Goal: Transaction & Acquisition: Purchase product/service

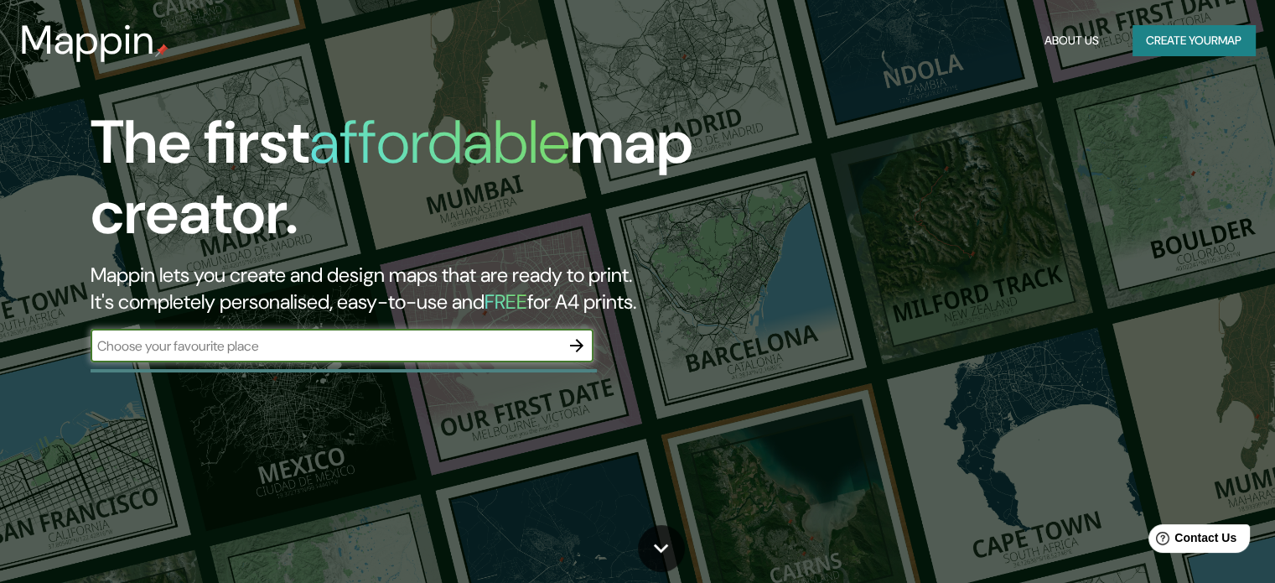
click at [456, 338] on input "text" at bounding box center [325, 345] width 469 height 19
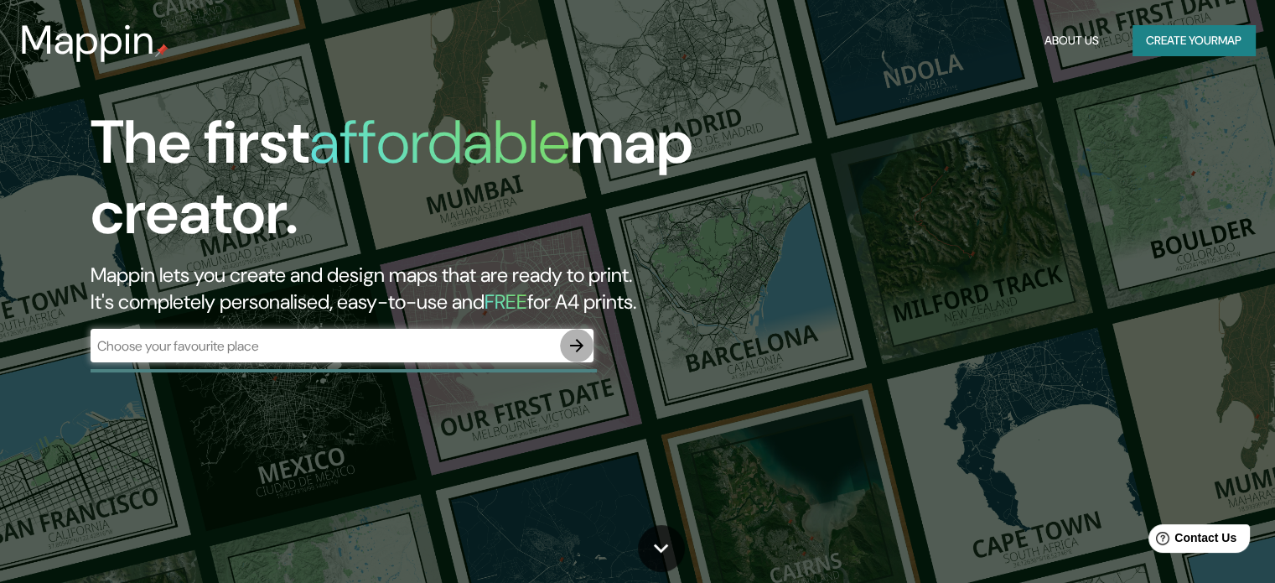
click at [590, 351] on button "button" at bounding box center [577, 346] width 34 height 34
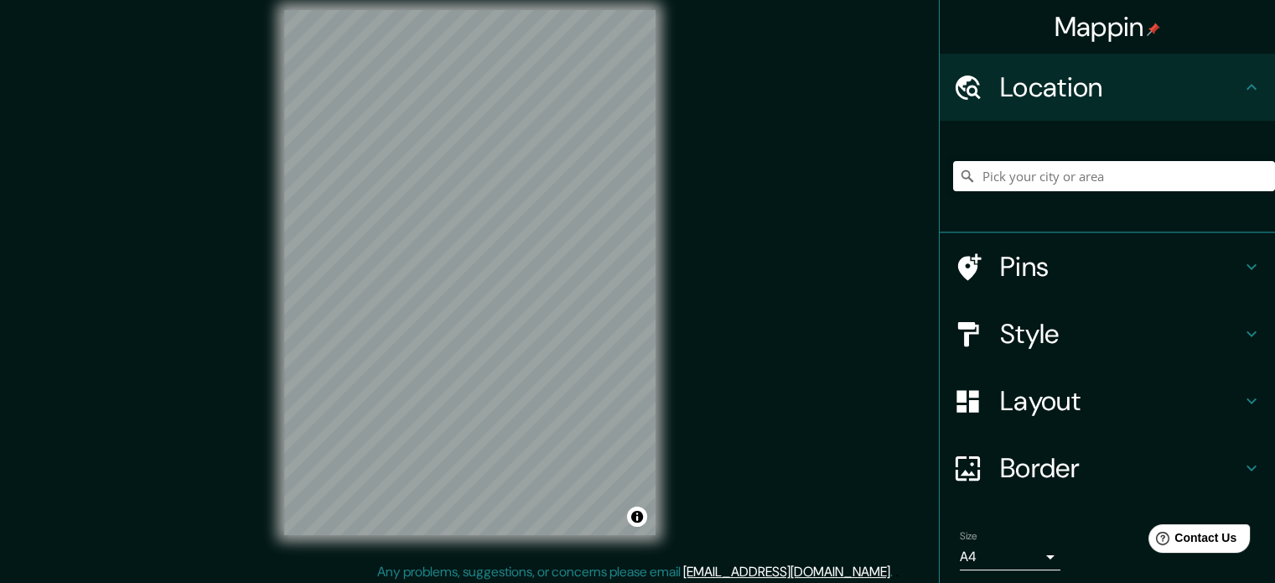
scroll to position [22, 0]
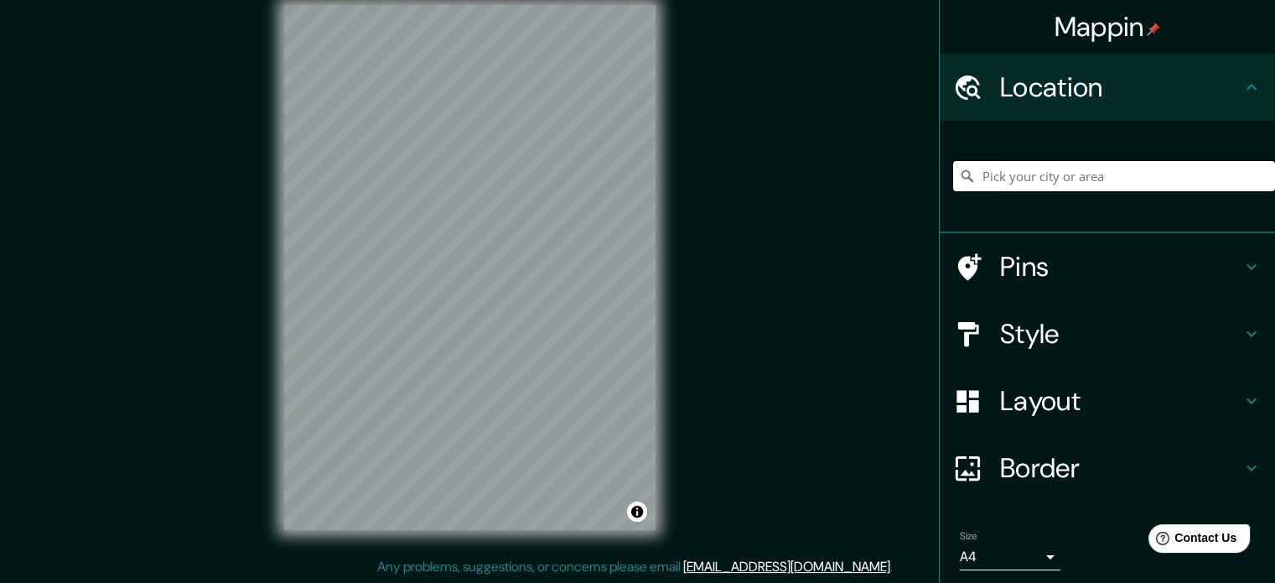
click at [1126, 188] on input "Pick your city or area" at bounding box center [1114, 176] width 322 height 30
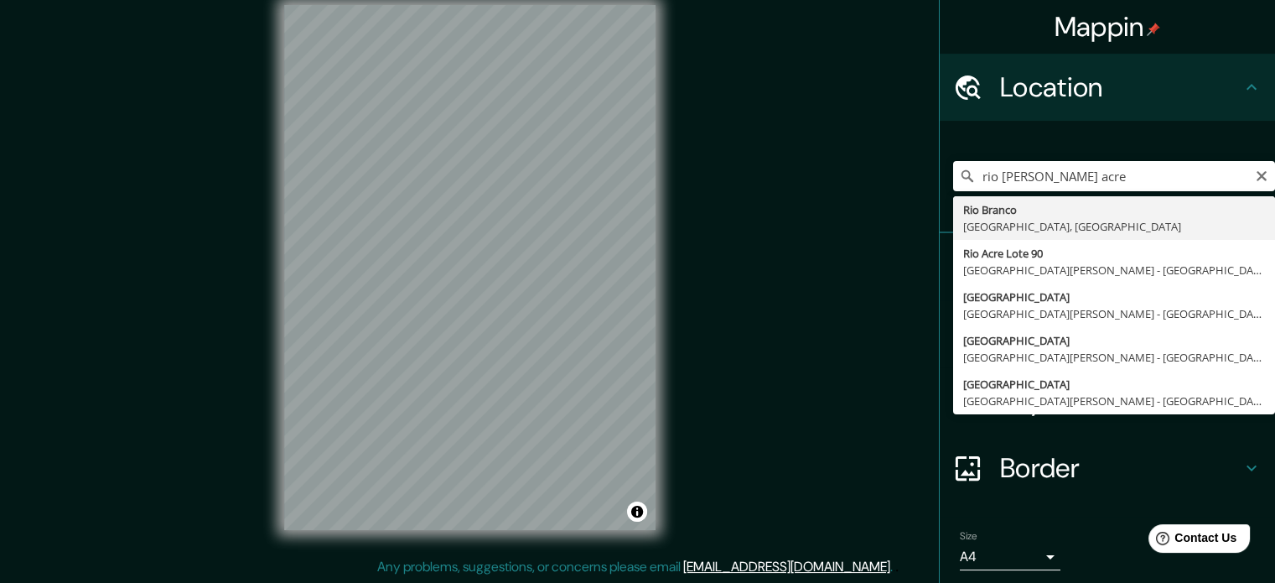
type input "[GEOGRAPHIC_DATA][PERSON_NAME], [GEOGRAPHIC_DATA], [GEOGRAPHIC_DATA]"
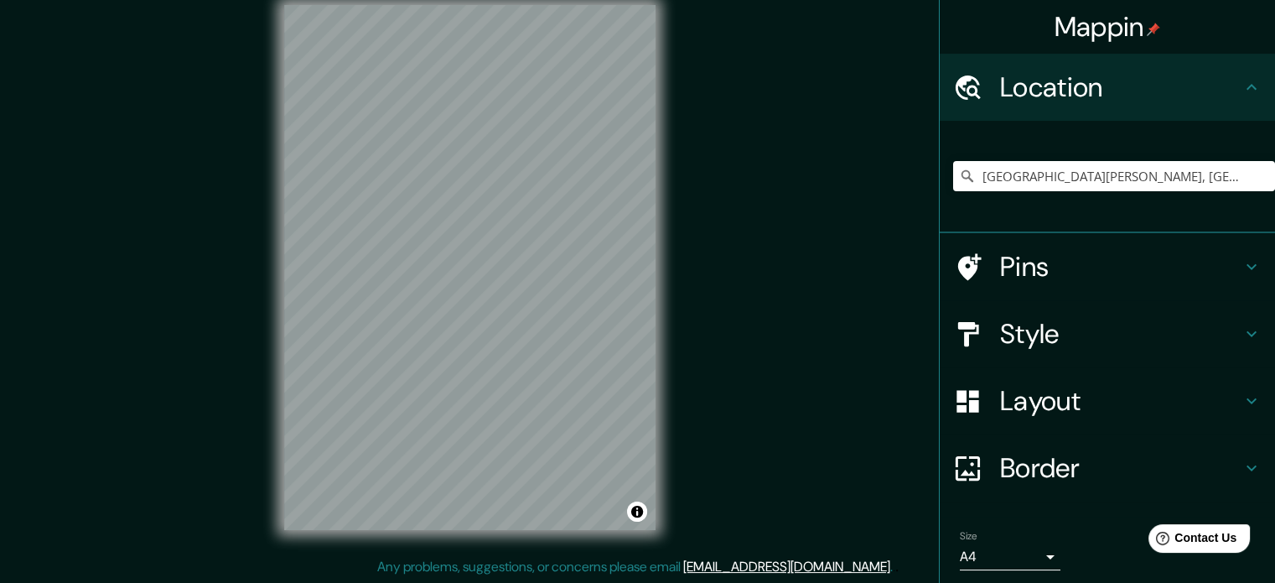
click at [1069, 275] on h4 "Pins" at bounding box center [1120, 267] width 241 height 34
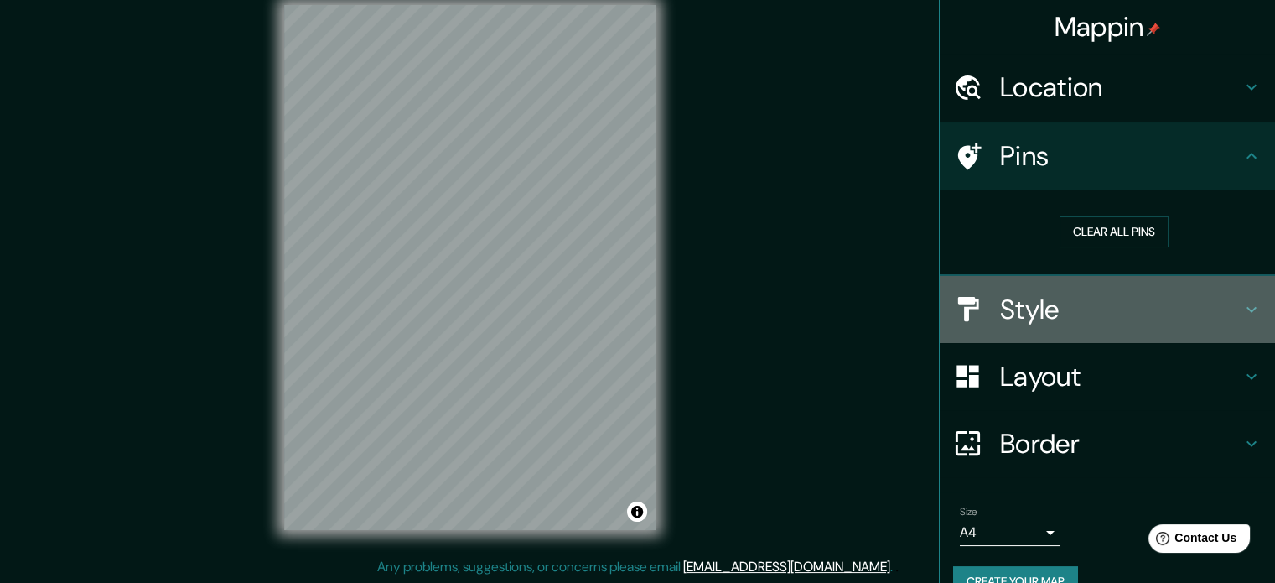
click at [1069, 322] on h4 "Style" at bounding box center [1120, 310] width 241 height 34
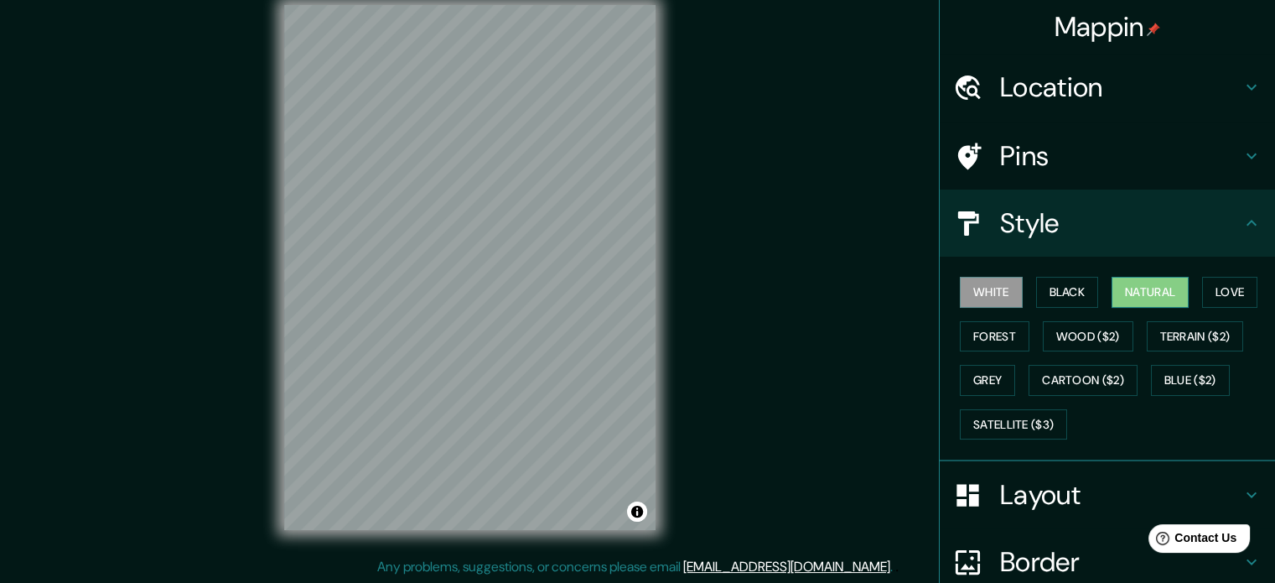
drag, startPoint x: 1062, startPoint y: 287, endPoint x: 1108, endPoint y: 287, distance: 46.1
click at [1069, 286] on button "Black" at bounding box center [1067, 292] width 63 height 31
click at [1143, 290] on button "Natural" at bounding box center [1149, 292] width 77 height 31
click at [1004, 328] on button "Forest" at bounding box center [995, 336] width 70 height 31
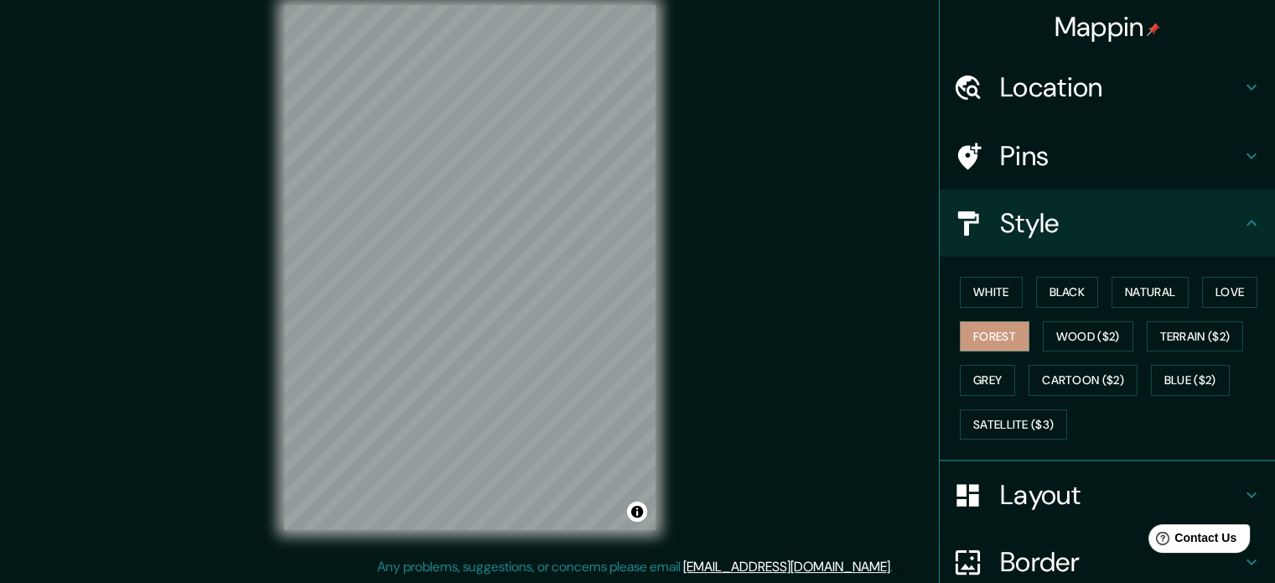
scroll to position [0, 0]
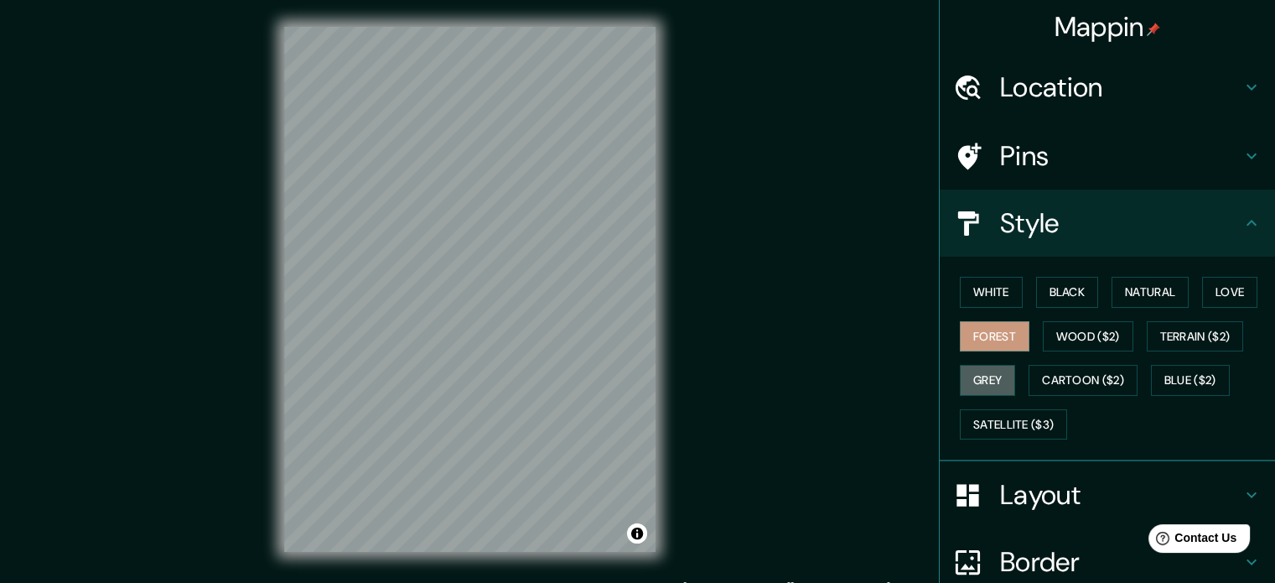
drag, startPoint x: 993, startPoint y: 369, endPoint x: 992, endPoint y: 318, distance: 51.2
click at [992, 369] on button "Grey" at bounding box center [987, 380] width 55 height 31
click at [987, 298] on button "White" at bounding box center [991, 292] width 63 height 31
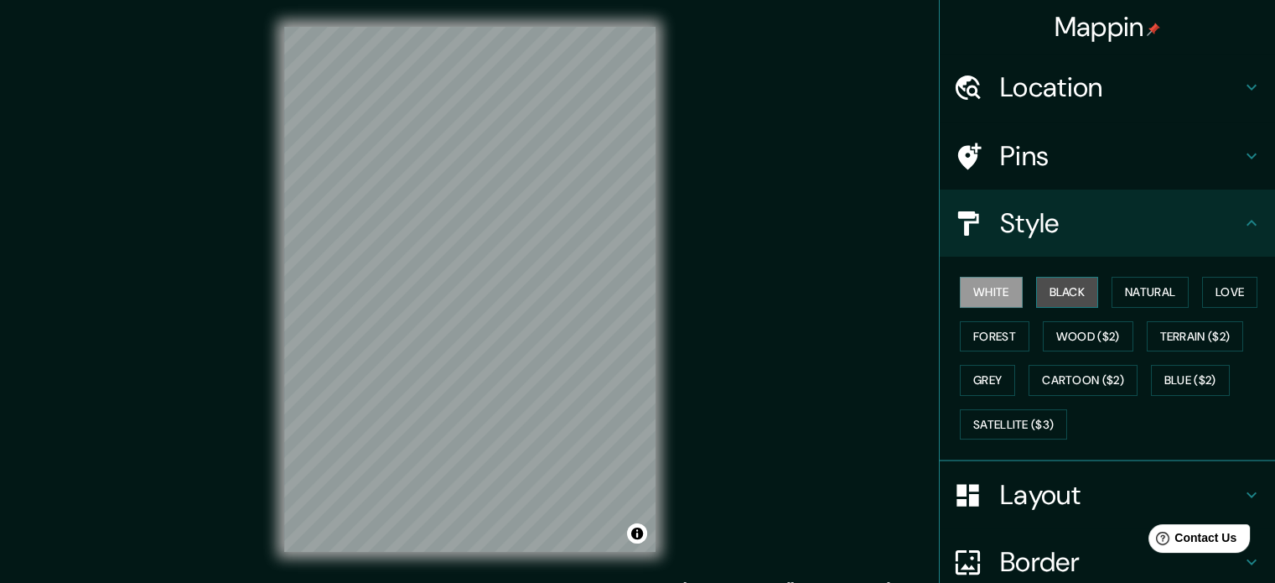
click at [1039, 297] on button "Black" at bounding box center [1067, 292] width 63 height 31
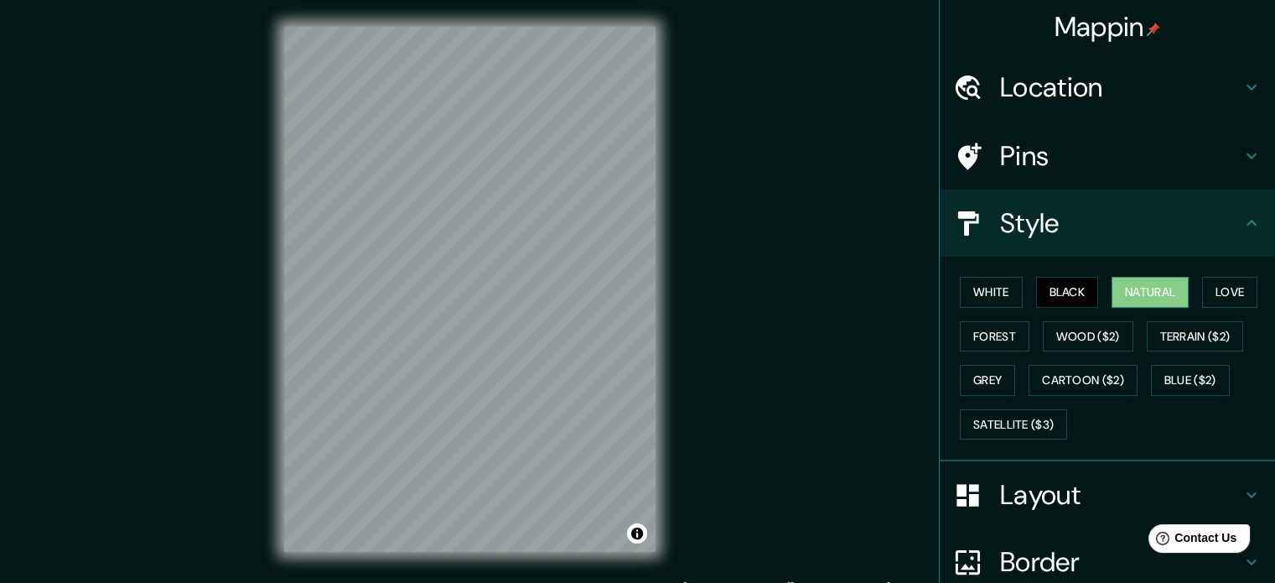
click at [1136, 296] on button "Natural" at bounding box center [1149, 292] width 77 height 31
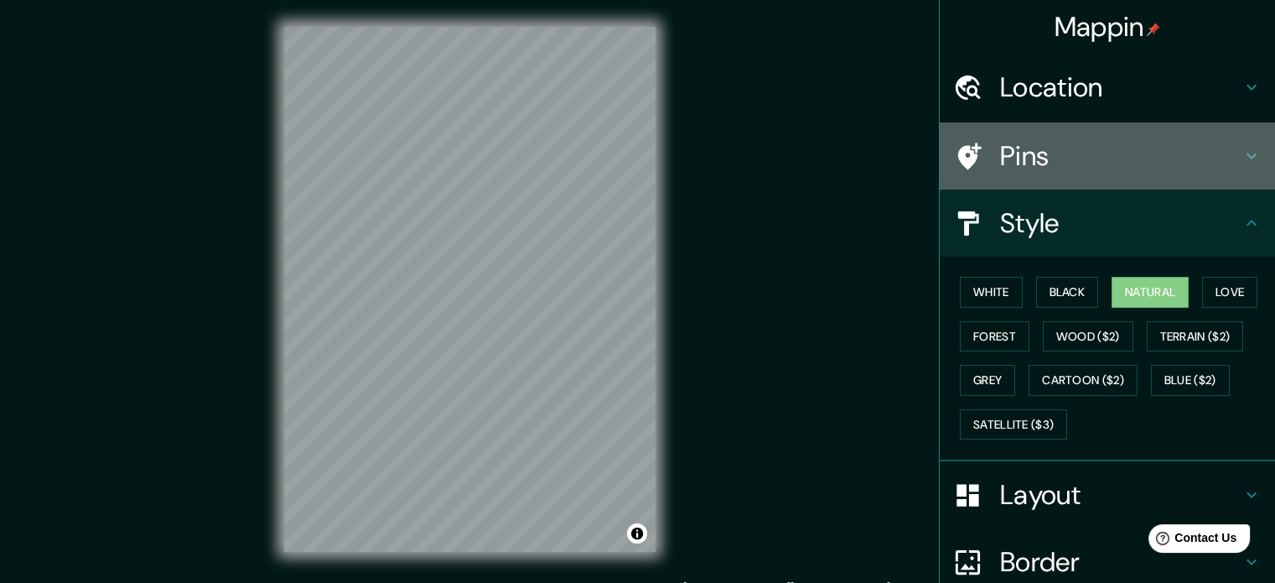
click at [1090, 170] on h4 "Pins" at bounding box center [1120, 156] width 241 height 34
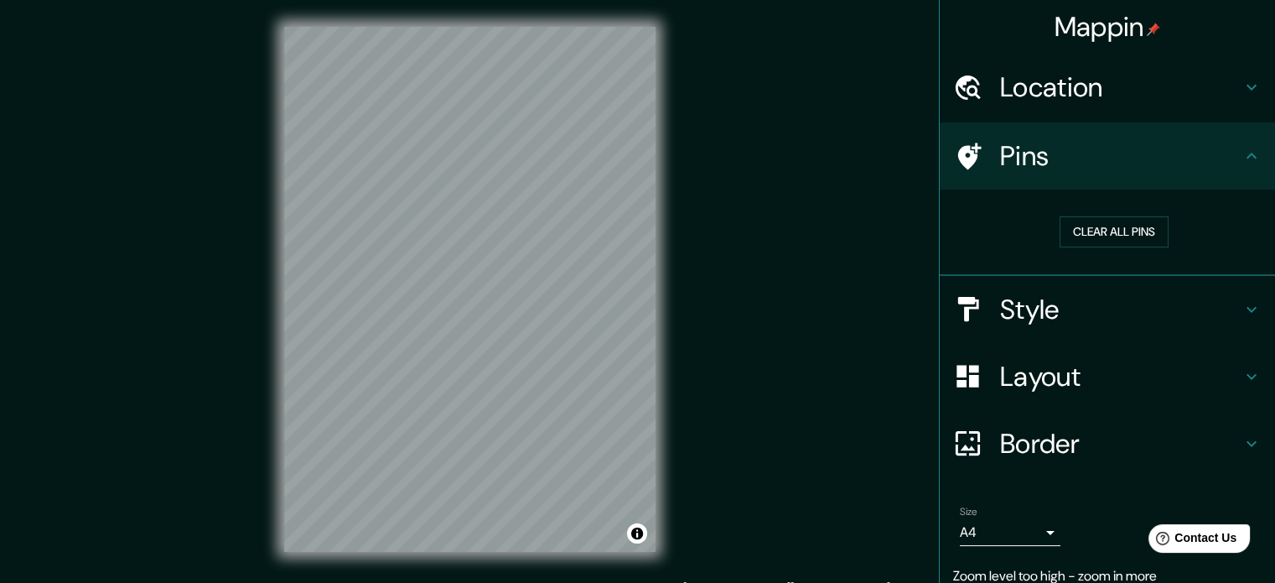
click at [1100, 314] on h4 "Style" at bounding box center [1120, 310] width 241 height 34
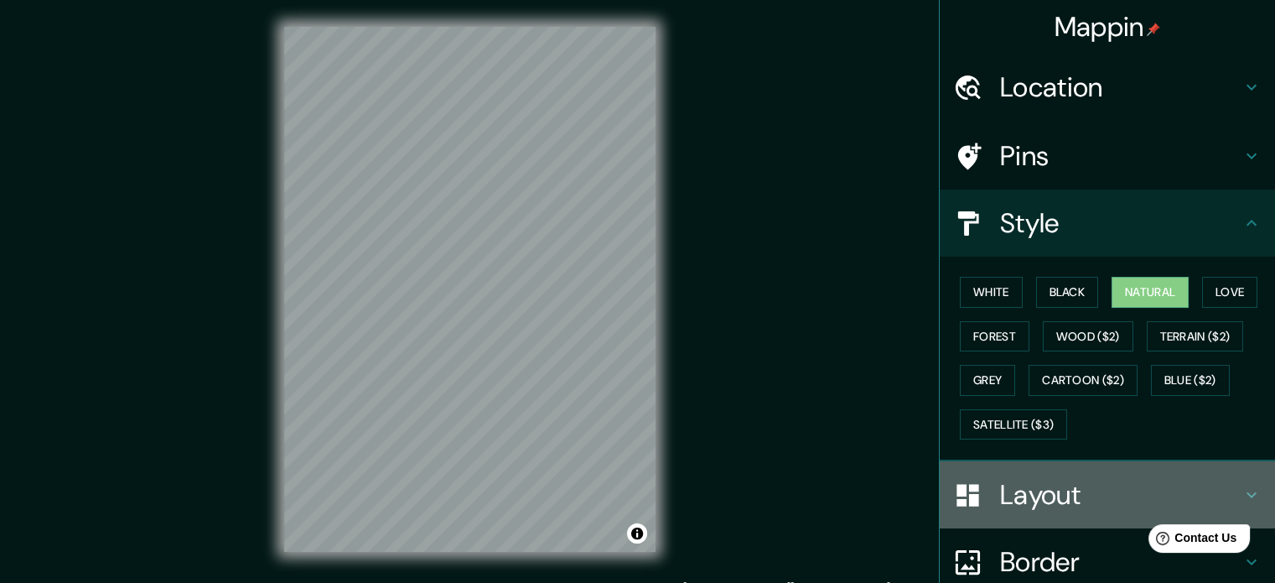
click at [1070, 492] on h4 "Layout" at bounding box center [1120, 495] width 241 height 34
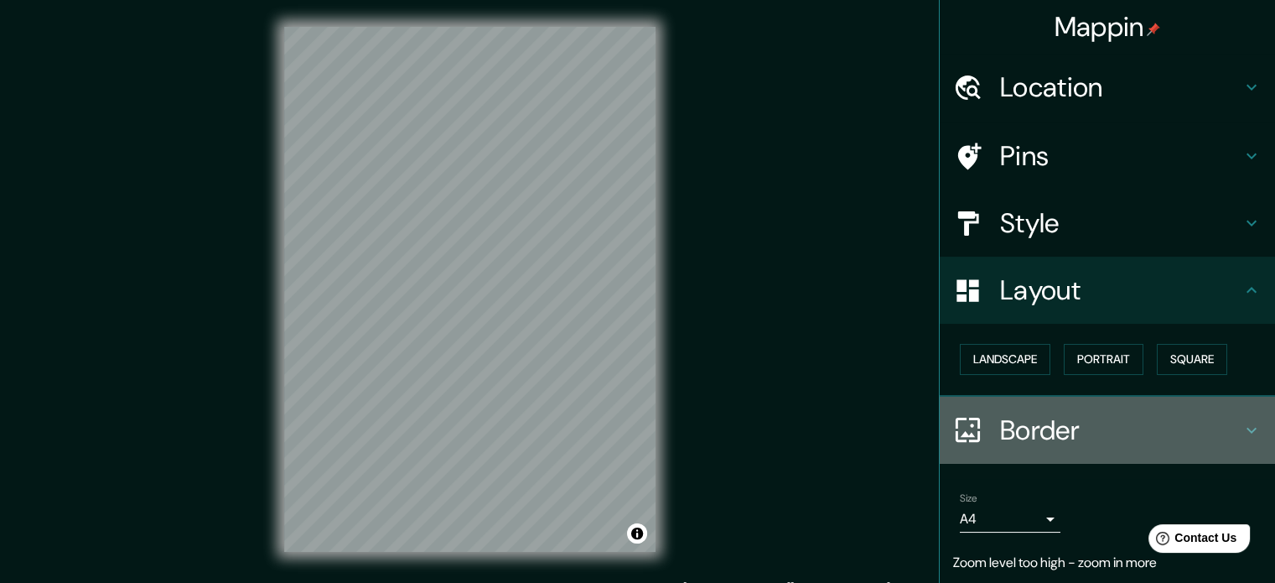
click at [1056, 435] on h4 "Border" at bounding box center [1120, 430] width 241 height 34
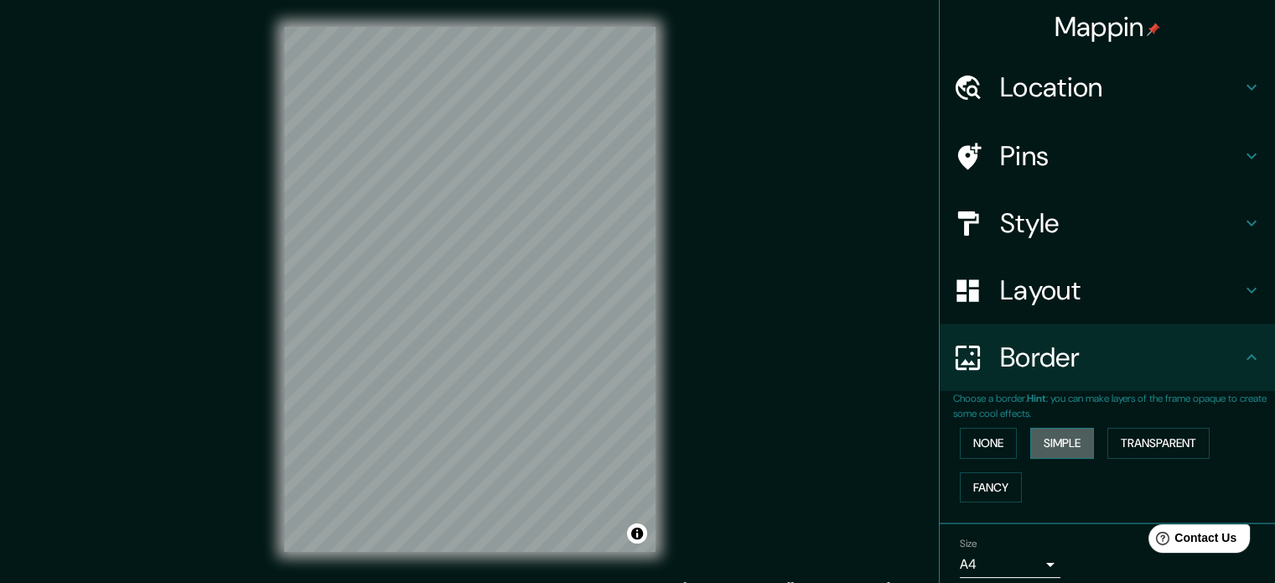
click at [1049, 436] on button "Simple" at bounding box center [1062, 442] width 64 height 31
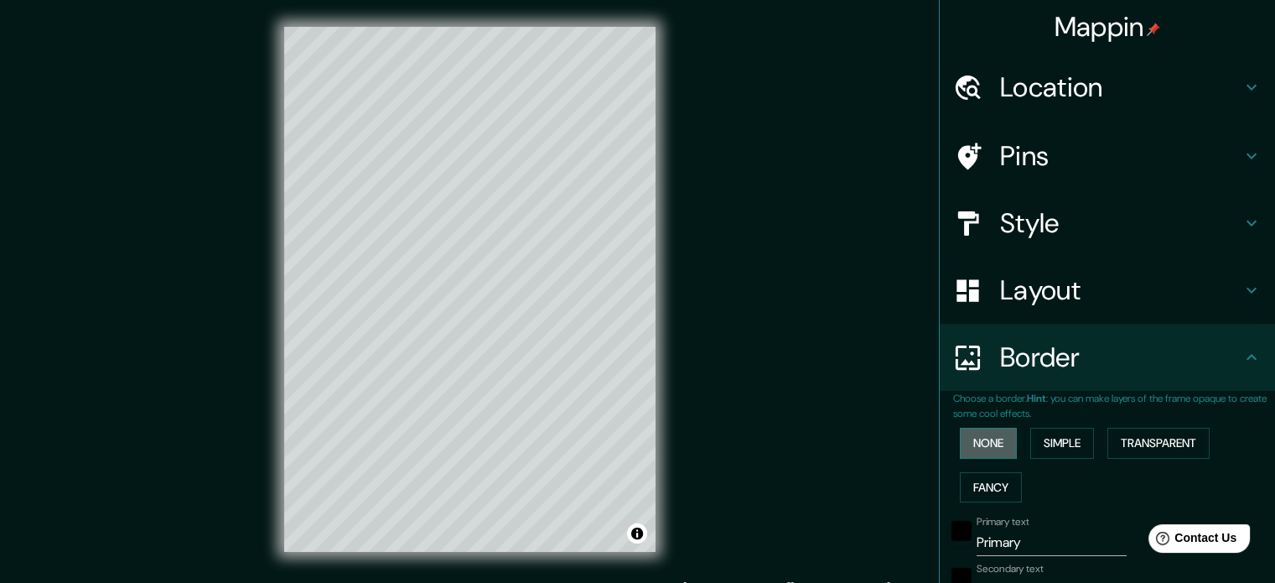
click at [985, 441] on button "None" at bounding box center [988, 442] width 57 height 31
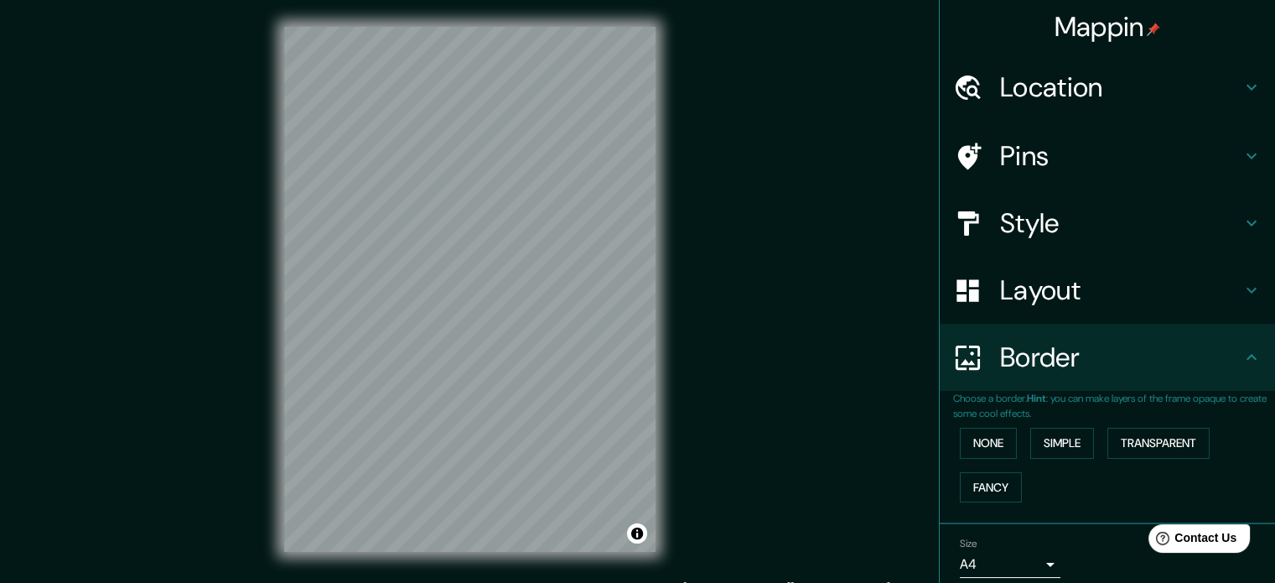
scroll to position [22, 0]
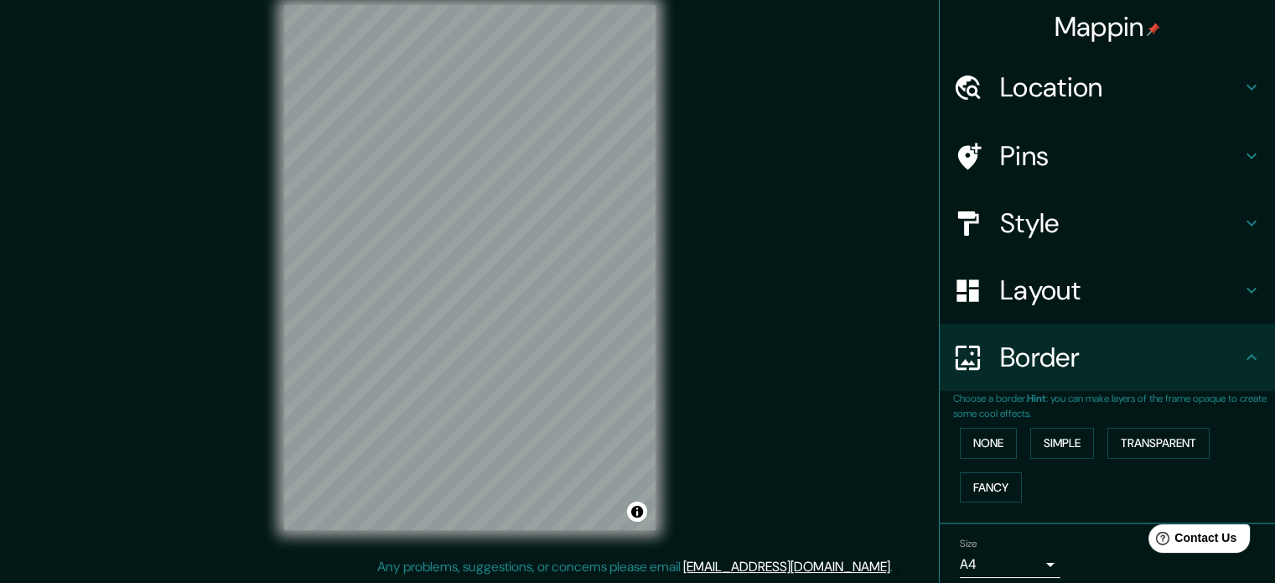
drag, startPoint x: 718, startPoint y: 308, endPoint x: 664, endPoint y: 388, distance: 97.2
click at [664, 388] on div "© Mapbox © OpenStreetMap Improve this map" at bounding box center [469, 267] width 425 height 578
click at [736, 343] on div "Mappin Location [GEOGRAPHIC_DATA][PERSON_NAME], [GEOGRAPHIC_DATA], [GEOGRAPHIC_…" at bounding box center [637, 280] width 1275 height 605
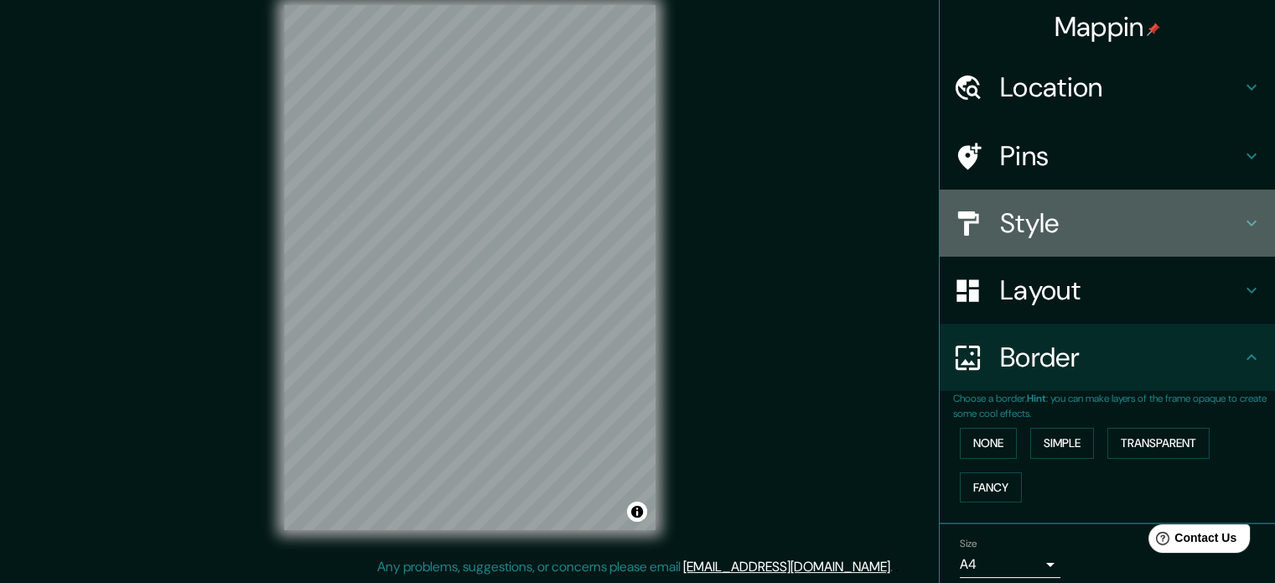
click at [1053, 230] on h4 "Style" at bounding box center [1120, 223] width 241 height 34
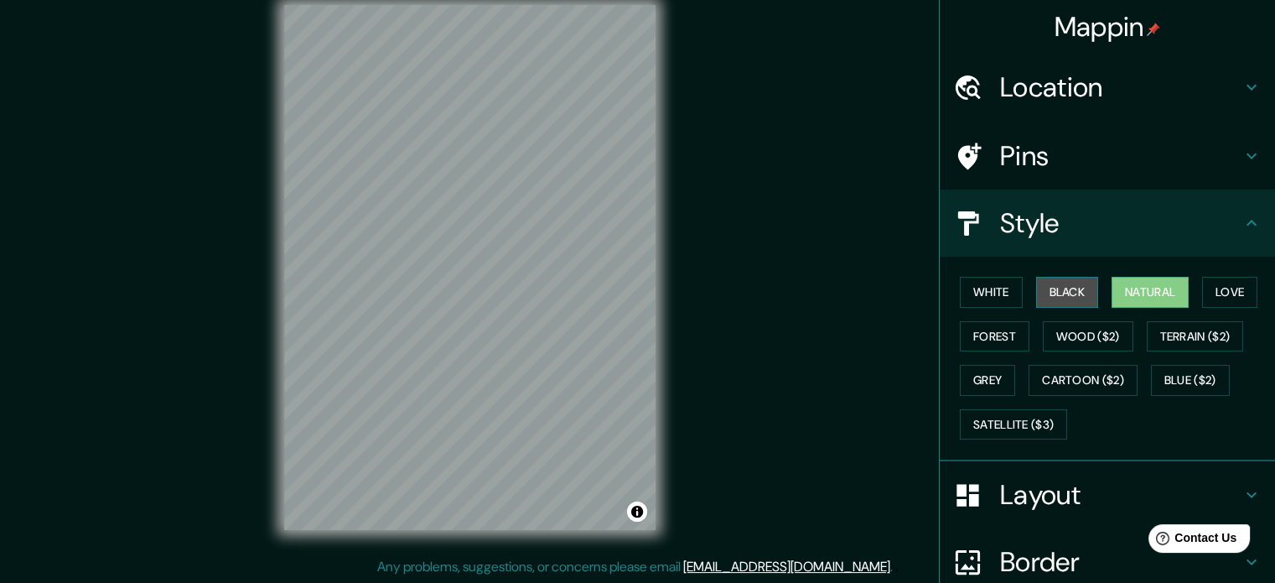
click at [1052, 288] on button "Black" at bounding box center [1067, 292] width 63 height 31
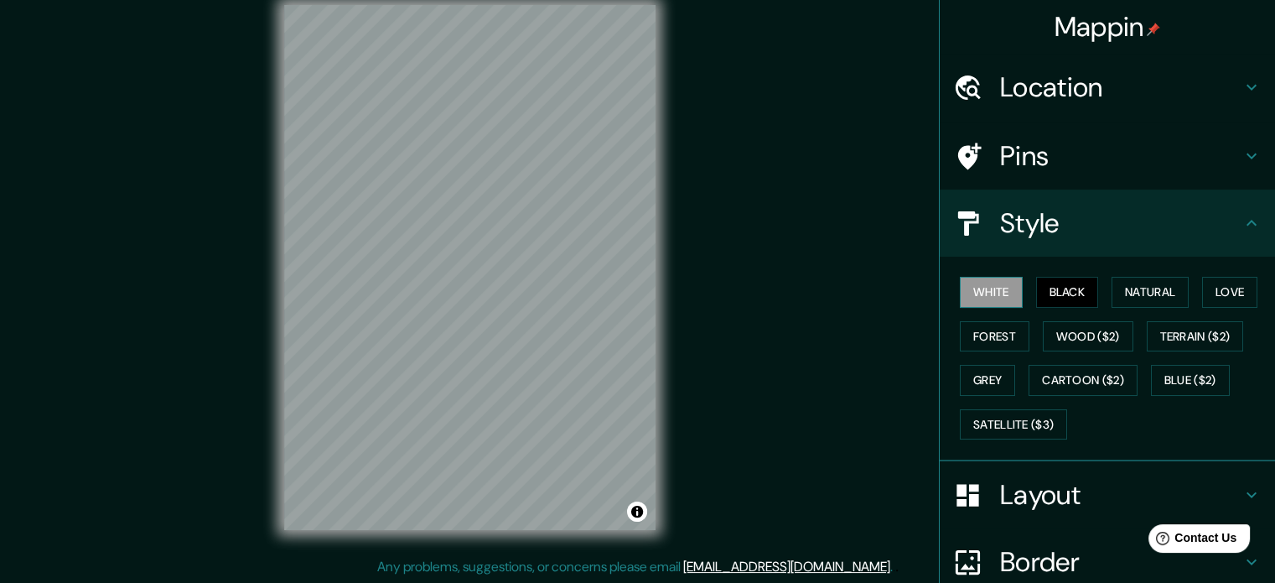
click at [974, 291] on button "White" at bounding box center [991, 292] width 63 height 31
click at [1036, 301] on button "Black" at bounding box center [1067, 292] width 63 height 31
click at [1247, 295] on button "Love" at bounding box center [1229, 292] width 55 height 31
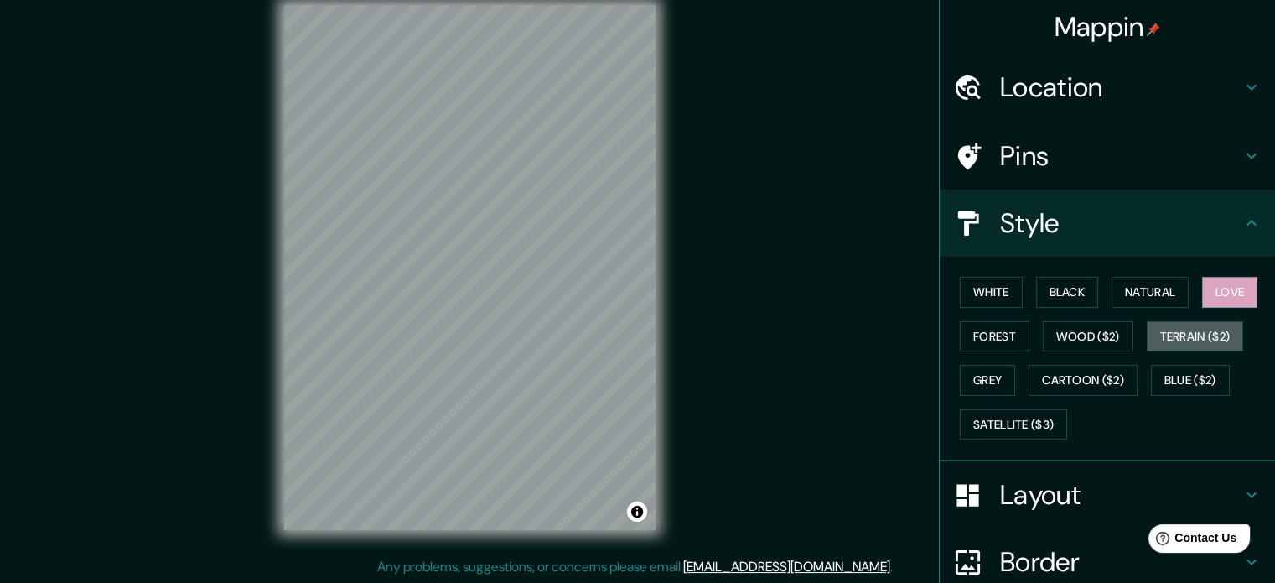
drag, startPoint x: 1222, startPoint y: 328, endPoint x: 1189, endPoint y: 357, distance: 43.9
click at [1222, 329] on button "Terrain ($2)" at bounding box center [1195, 336] width 97 height 31
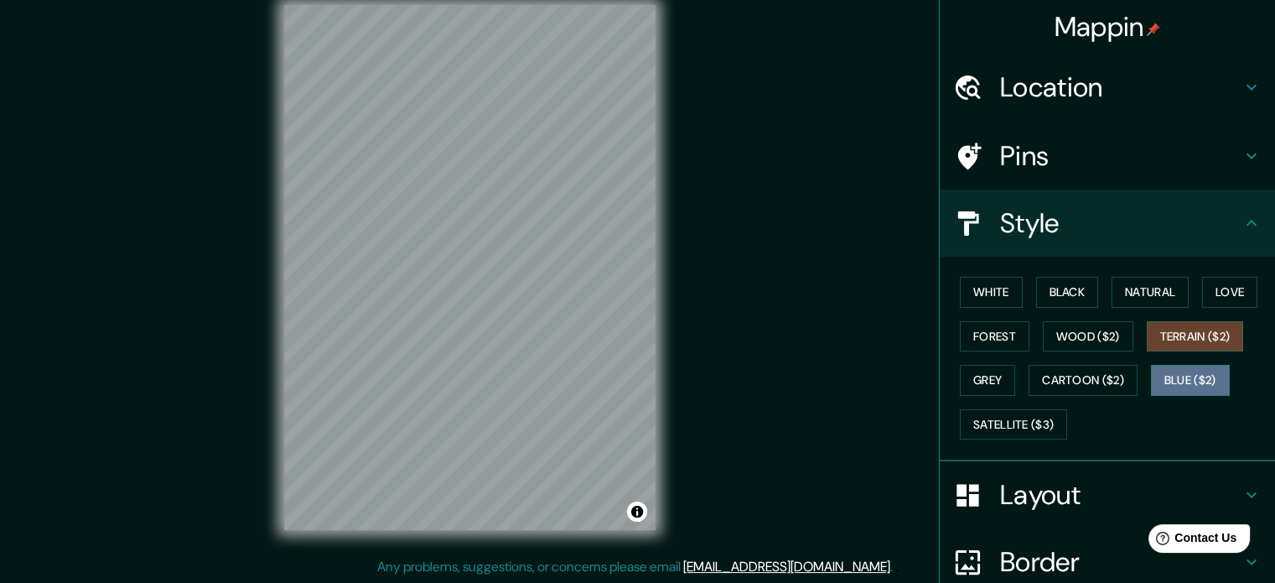
click at [1169, 382] on button "Blue ($2)" at bounding box center [1190, 380] width 79 height 31
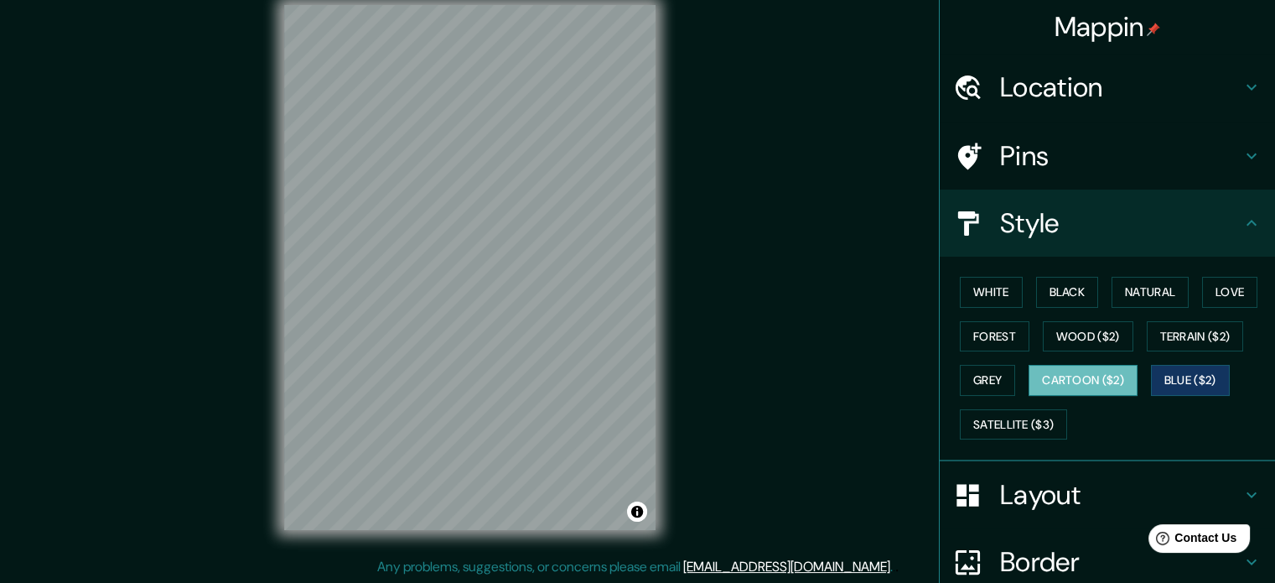
click at [1083, 384] on button "Cartoon ($2)" at bounding box center [1082, 380] width 109 height 31
click at [960, 376] on button "Grey" at bounding box center [987, 380] width 55 height 31
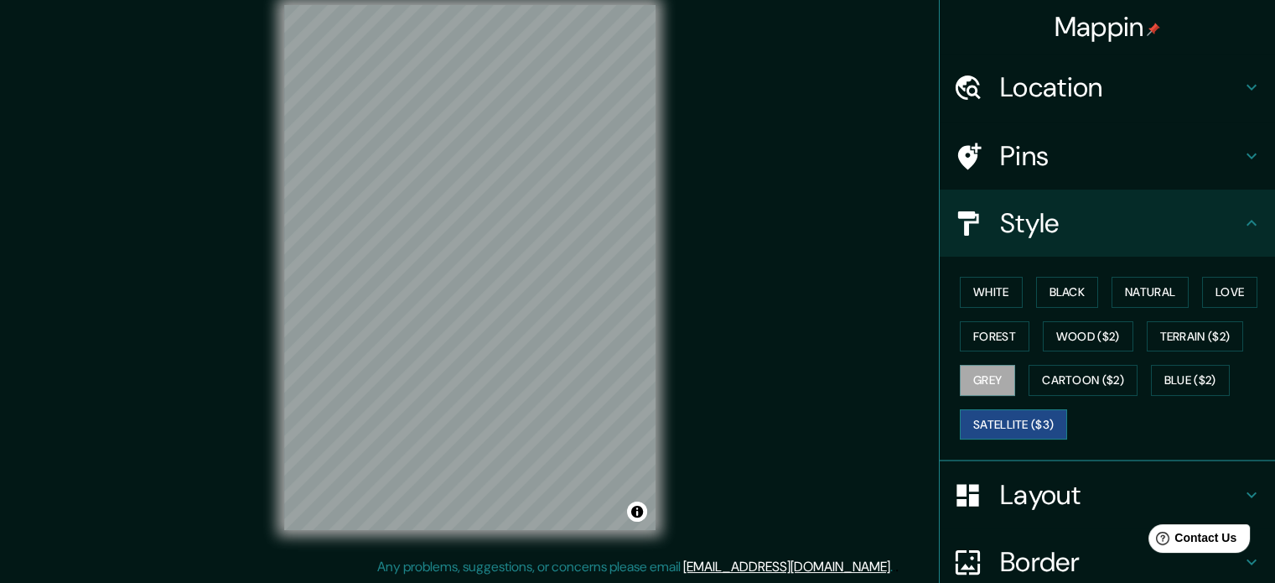
click at [979, 422] on button "Satellite ($3)" at bounding box center [1013, 424] width 107 height 31
click at [969, 331] on button "Forest" at bounding box center [995, 336] width 70 height 31
click at [1031, 429] on button "Satellite ($3)" at bounding box center [1013, 424] width 107 height 31
click at [990, 282] on button "White" at bounding box center [991, 292] width 63 height 31
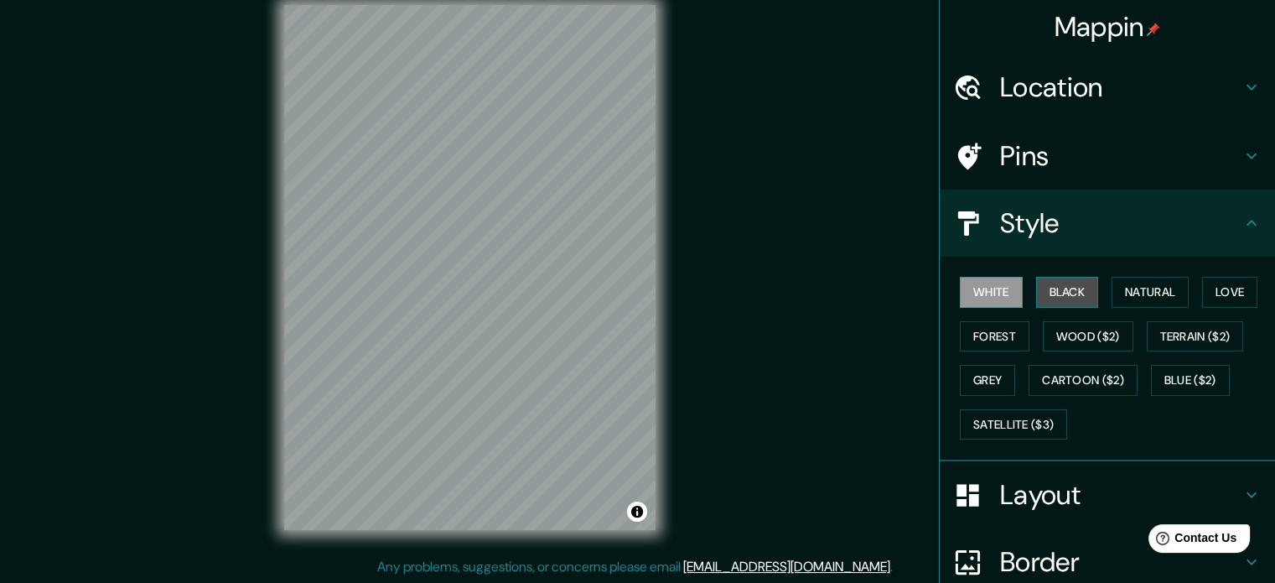
click at [1051, 287] on button "Black" at bounding box center [1067, 292] width 63 height 31
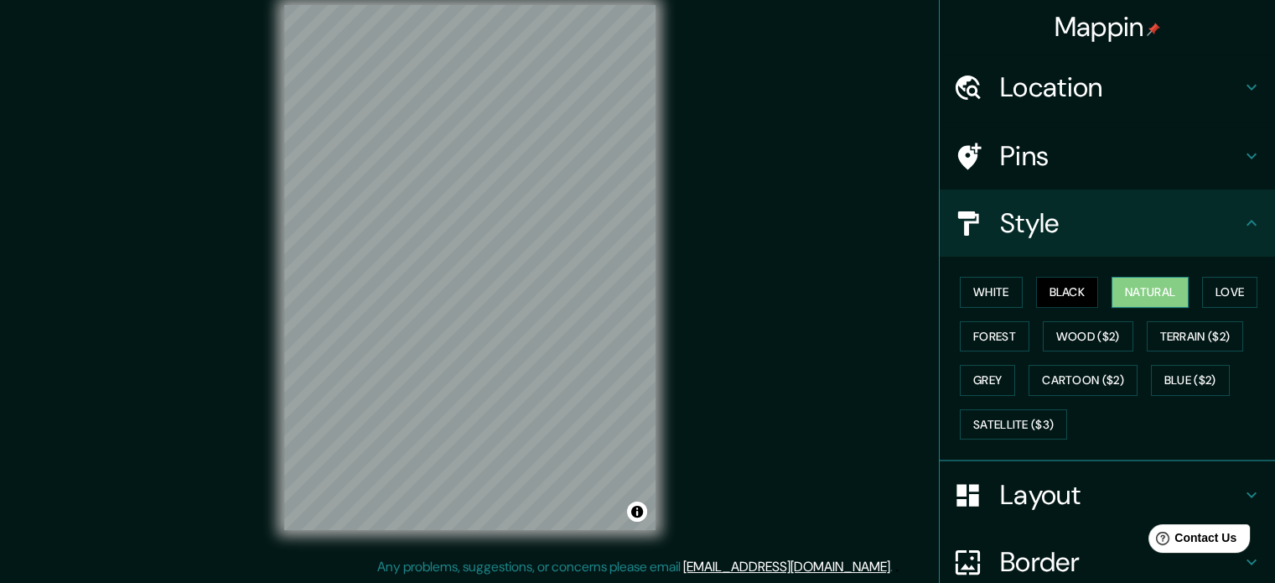
click at [1128, 292] on button "Natural" at bounding box center [1149, 292] width 77 height 31
click at [1204, 298] on button "Love" at bounding box center [1229, 292] width 55 height 31
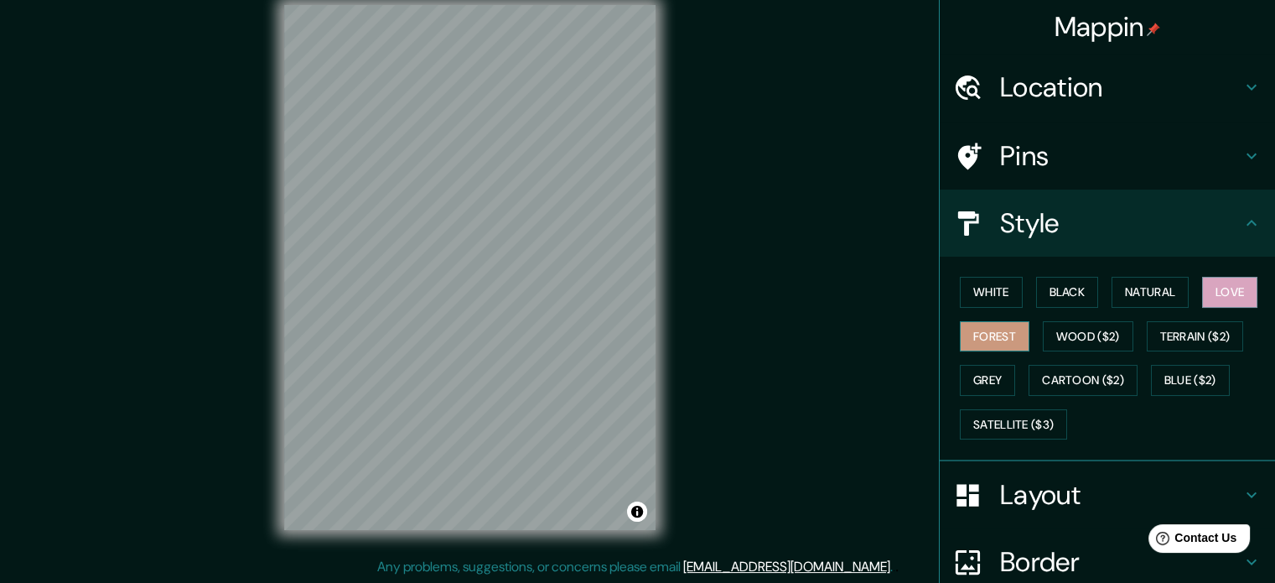
click at [991, 337] on button "Forest" at bounding box center [995, 336] width 70 height 31
click at [985, 296] on button "White" at bounding box center [991, 292] width 63 height 31
click at [1000, 329] on button "Forest" at bounding box center [995, 336] width 70 height 31
click at [520, 480] on div at bounding box center [521, 474] width 13 height 13
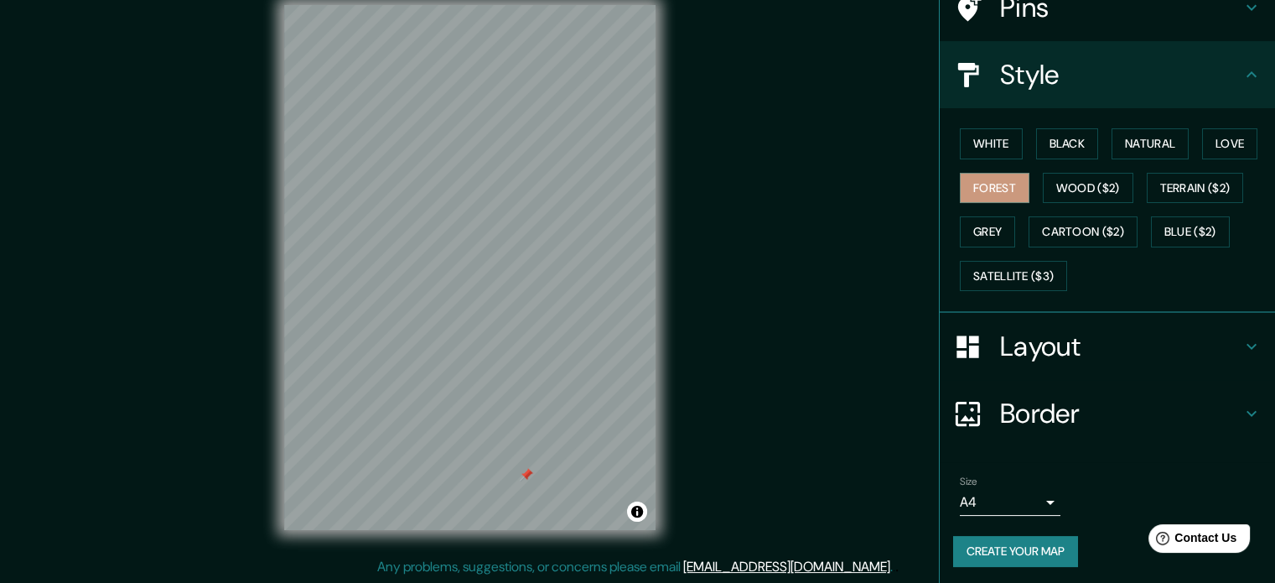
scroll to position [149, 0]
click at [1017, 502] on body "Mappin Location [GEOGRAPHIC_DATA][PERSON_NAME], [GEOGRAPHIC_DATA], [GEOGRAPHIC_…" at bounding box center [637, 269] width 1275 height 583
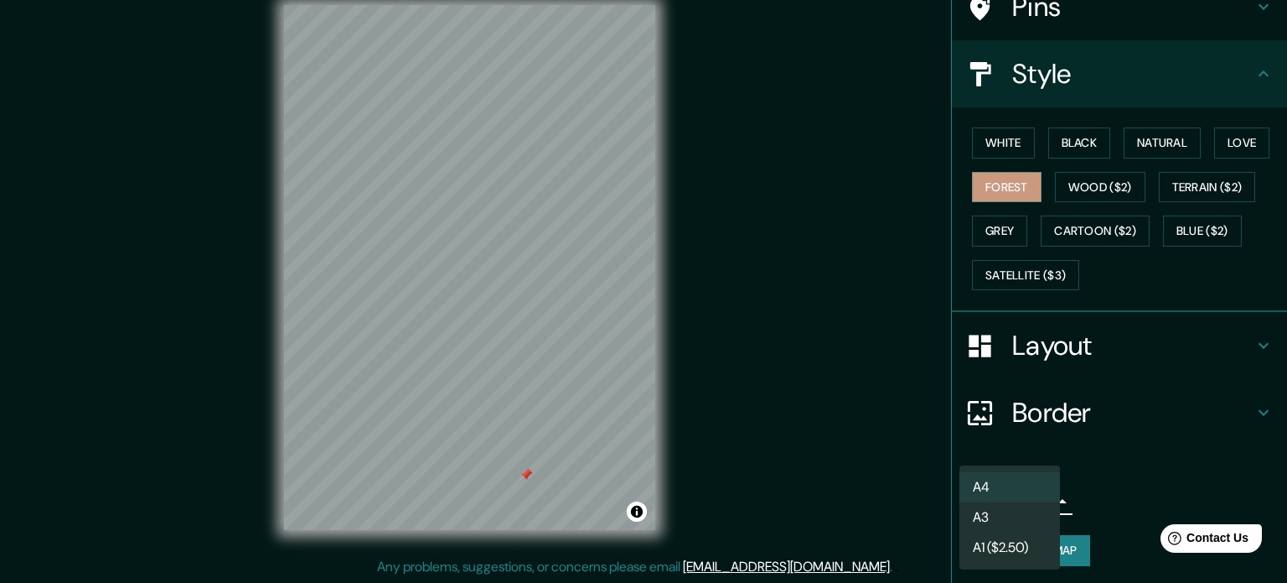
click at [1009, 515] on li "A3" at bounding box center [1010, 517] width 101 height 30
type input "a4"
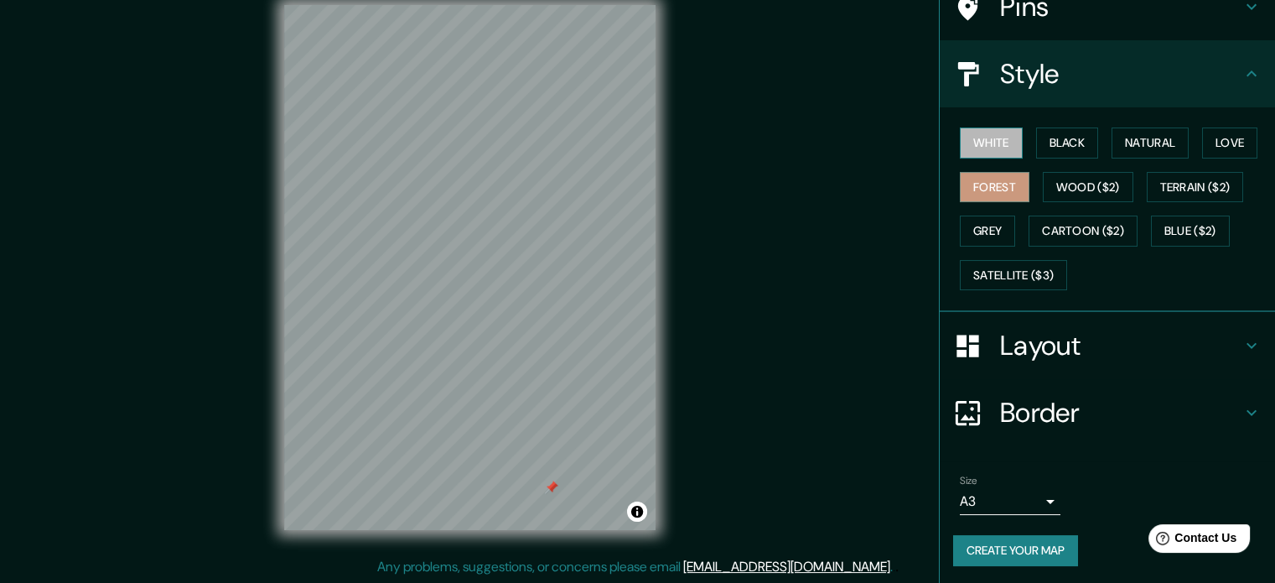
click at [1003, 143] on button "White" at bounding box center [991, 142] width 63 height 31
click at [1049, 137] on button "Black" at bounding box center [1067, 142] width 63 height 31
click at [1036, 153] on button "Black" at bounding box center [1067, 142] width 63 height 31
click at [1006, 157] on div "White Black Natural Love Forest Wood ($2) Terrain ($2) Grey Cartoon ($2) Blue (…" at bounding box center [1114, 209] width 322 height 176
click at [999, 157] on button "White" at bounding box center [991, 142] width 63 height 31
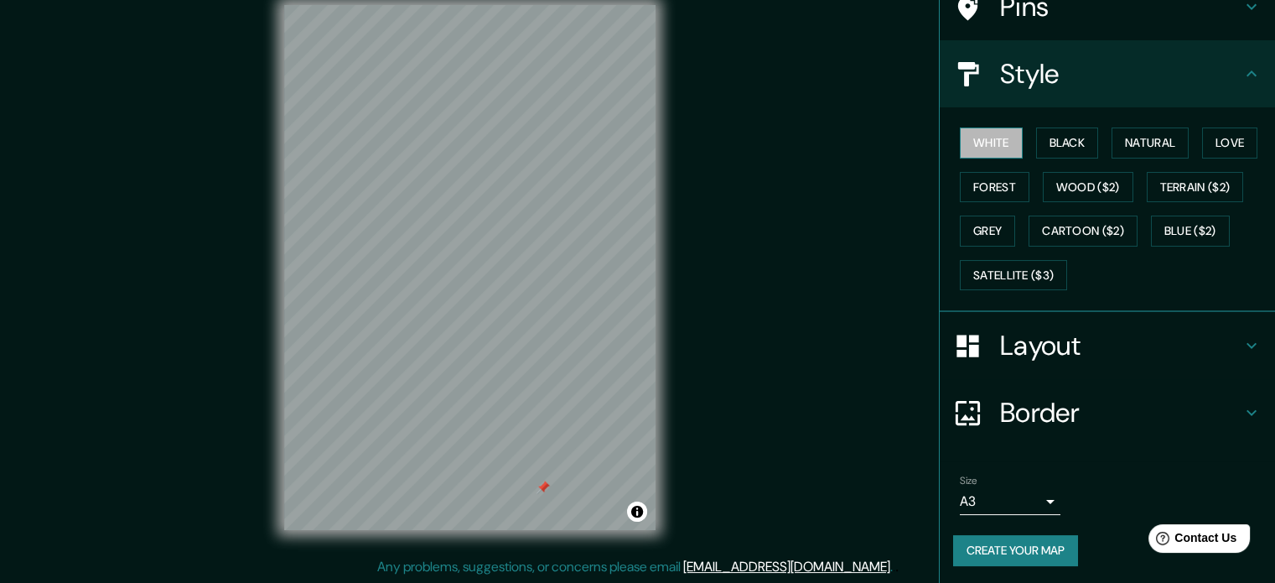
click at [999, 157] on button "White" at bounding box center [991, 142] width 63 height 31
click at [1033, 547] on button "Create your map" at bounding box center [1015, 550] width 125 height 31
